Goal: Information Seeking & Learning: Learn about a topic

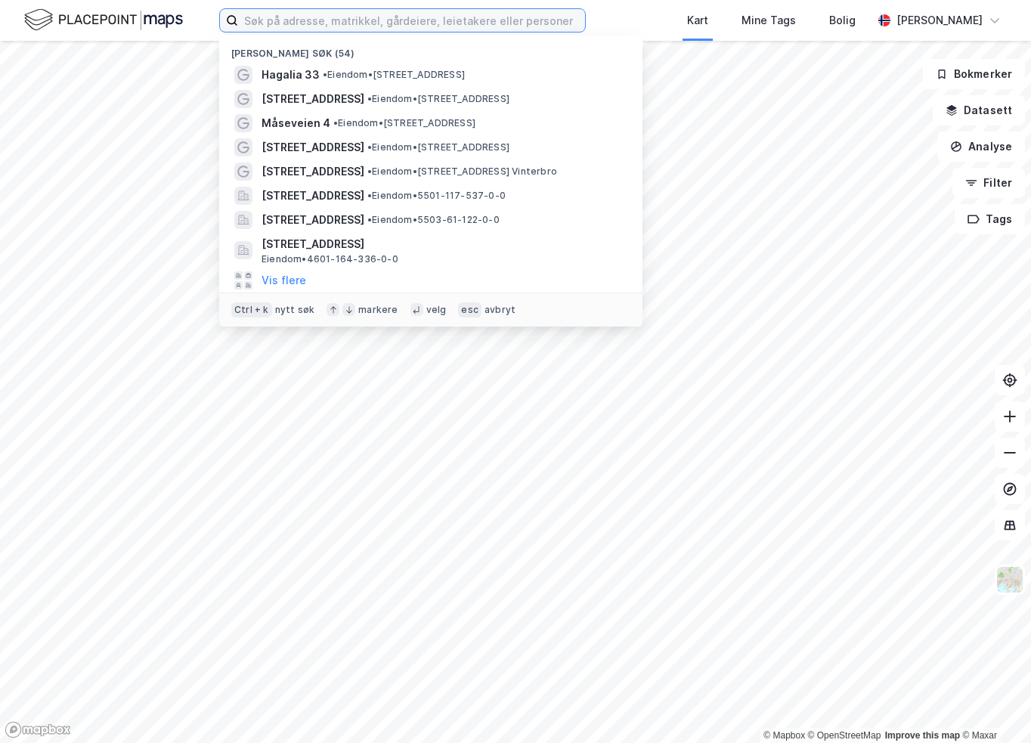
click at [542, 24] on input at bounding box center [411, 20] width 347 height 23
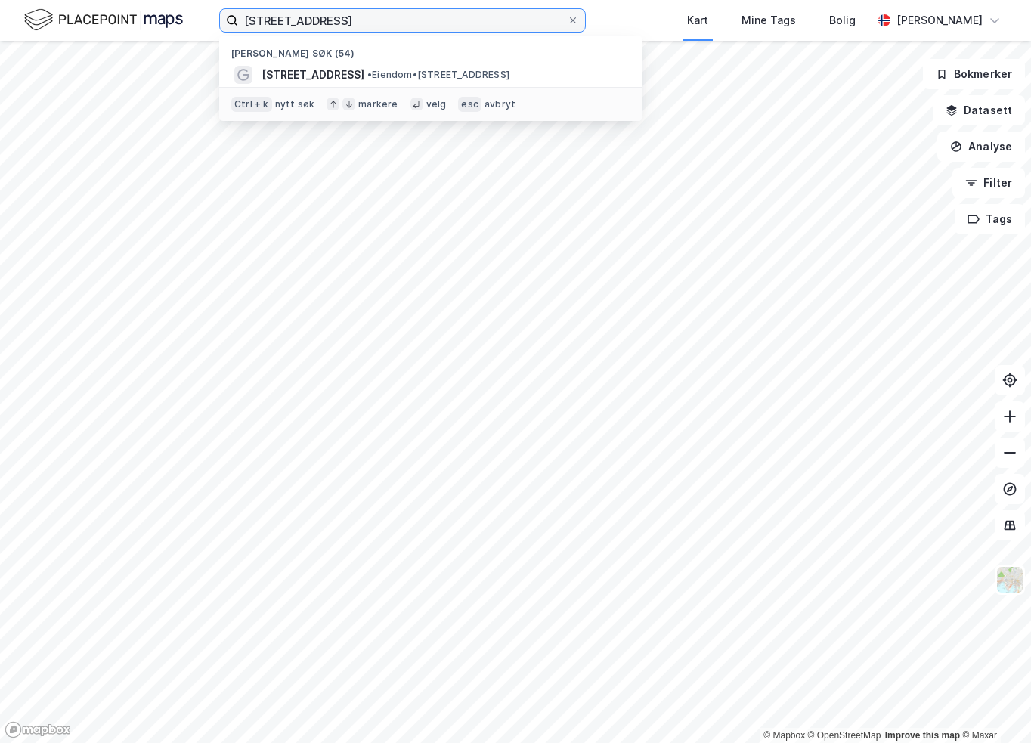
type input "[STREET_ADDRESS]"
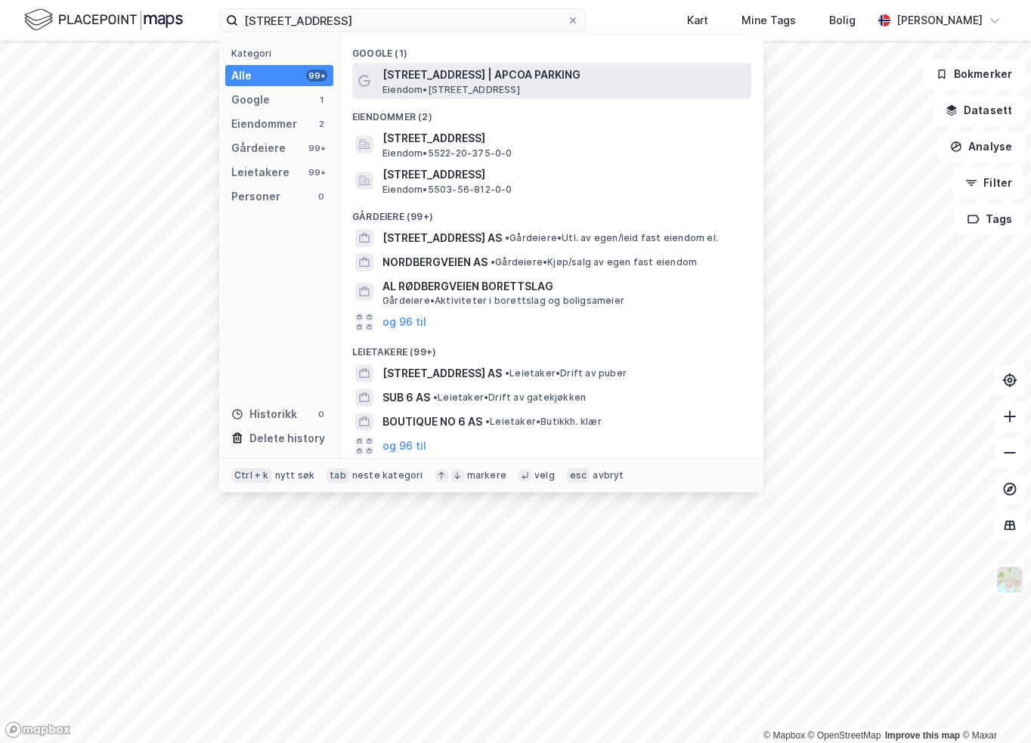
click at [436, 87] on span "Eiendom • [STREET_ADDRESS]" at bounding box center [452, 90] width 138 height 12
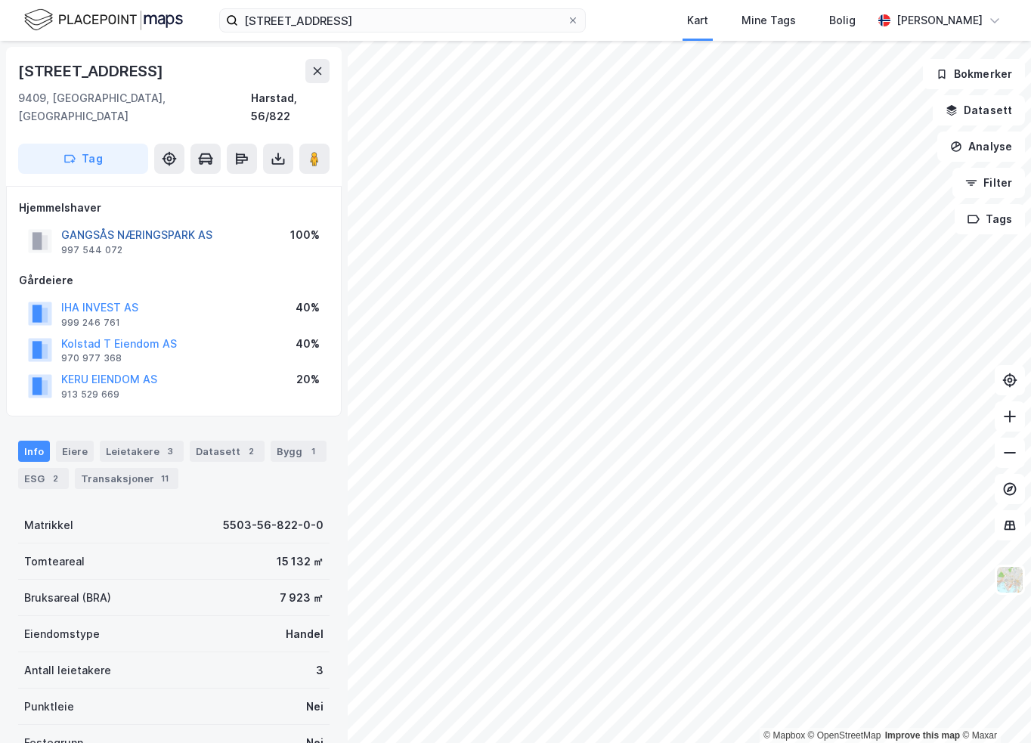
click at [0, 0] on button "GANGSÅS NÆRINGSPARK AS" at bounding box center [0, 0] width 0 height 0
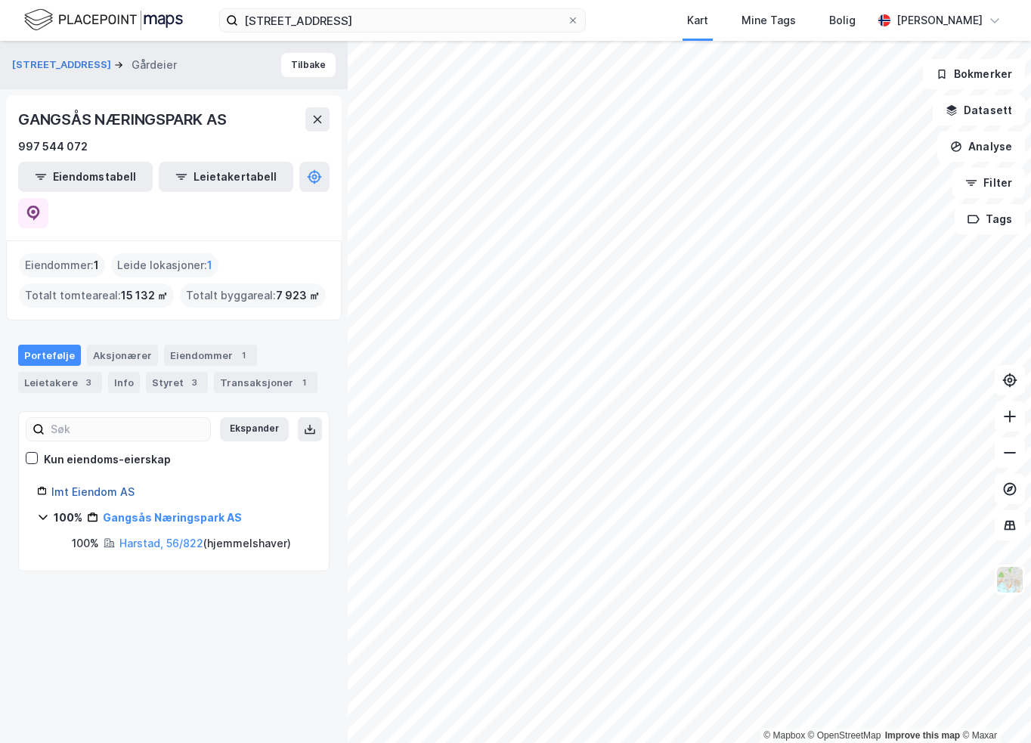
click at [68, 485] on link "Imt Eiendom AS" at bounding box center [92, 491] width 83 height 13
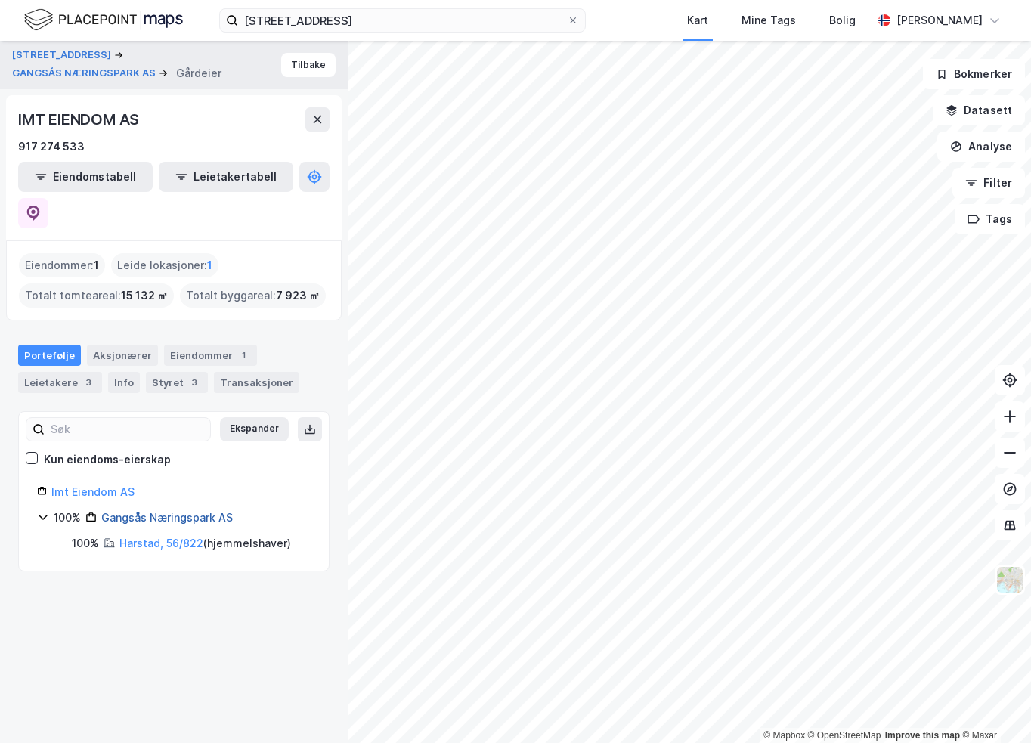
click at [208, 511] on link "Gangsås Næringspark AS" at bounding box center [167, 517] width 132 height 13
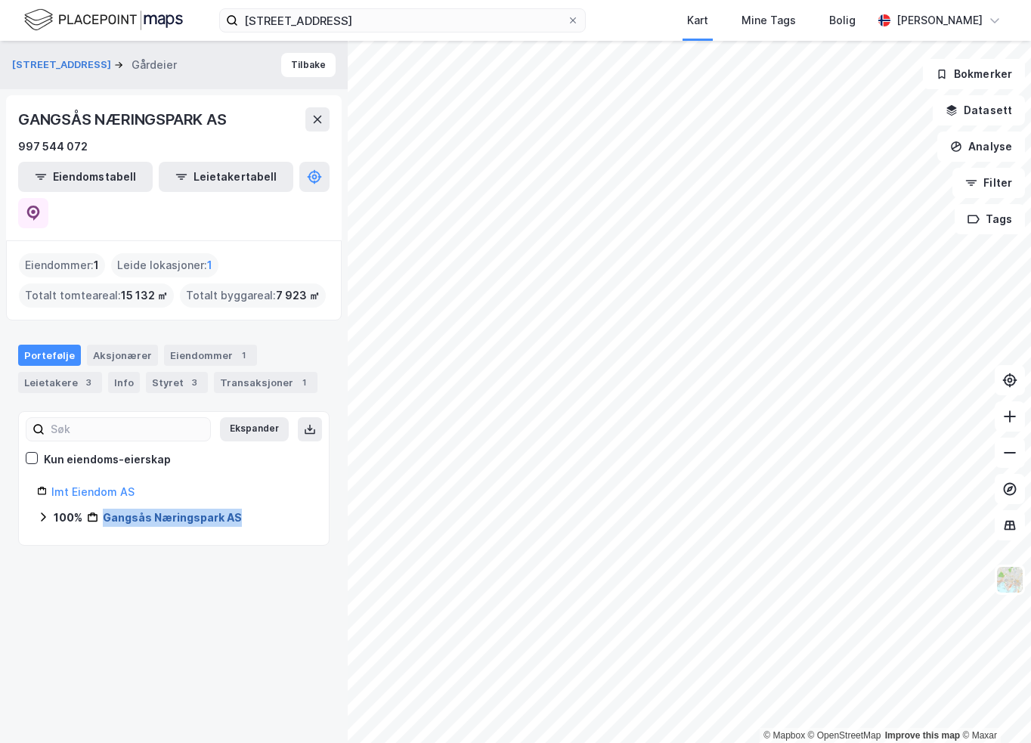
drag, startPoint x: 263, startPoint y: 478, endPoint x: 104, endPoint y: 485, distance: 159.0
click at [104, 509] on div "100% Gangsås Næringspark AS" at bounding box center [182, 518] width 257 height 18
copy link "Gangsås Næringspark AS"
